Goal: Find specific page/section: Find specific page/section

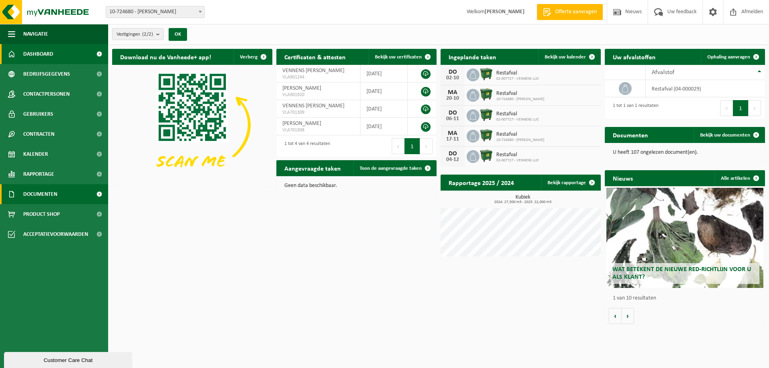
click at [92, 194] on span at bounding box center [99, 194] width 18 height 20
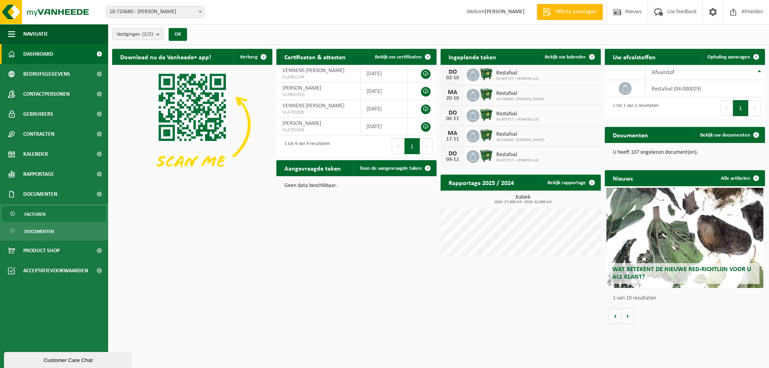
click at [40, 210] on span "Facturen" at bounding box center [34, 214] width 21 height 15
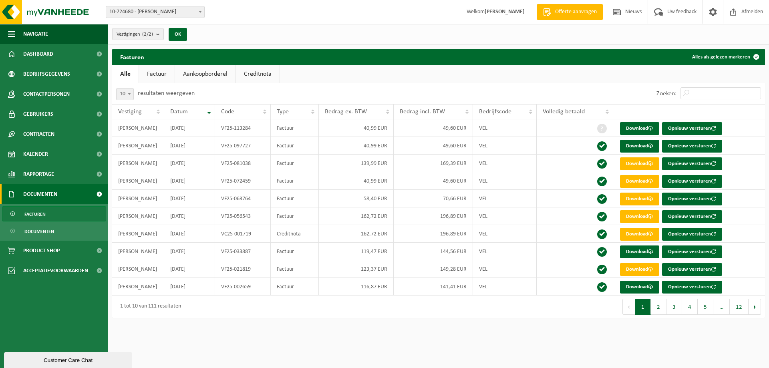
click at [150, 76] on link "Factuur" at bounding box center [157, 74] width 36 height 18
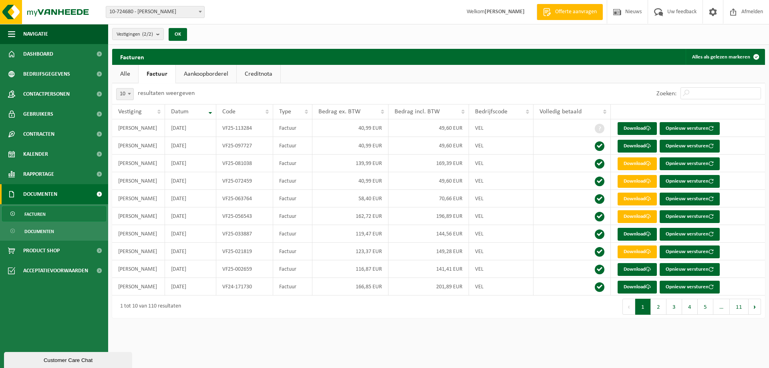
click at [122, 78] on link "Alle" at bounding box center [125, 74] width 26 height 18
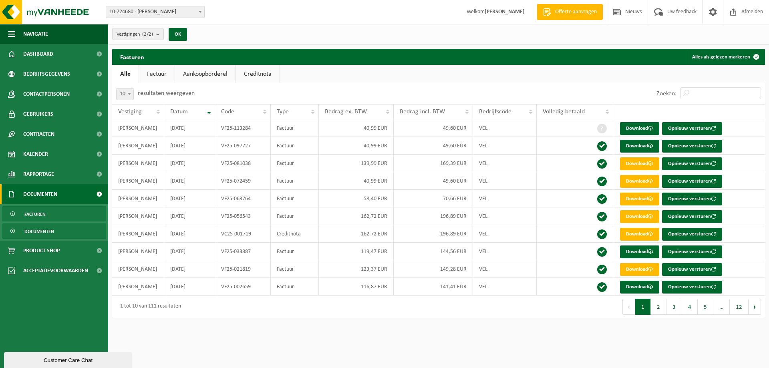
click at [43, 232] on span "Documenten" at bounding box center [39, 231] width 30 height 15
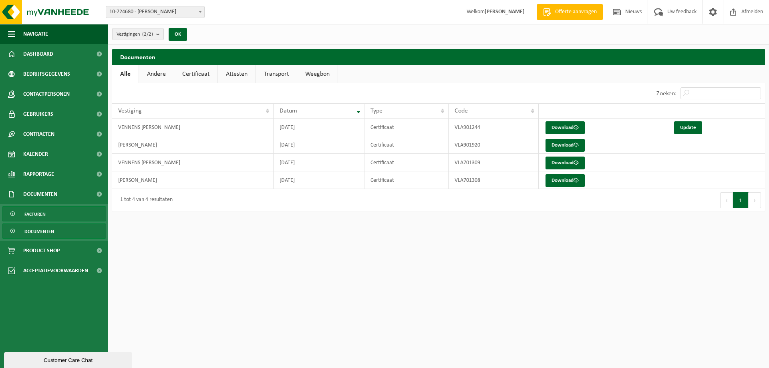
click at [58, 213] on link "Facturen" at bounding box center [54, 213] width 104 height 15
